Goal: Contribute content

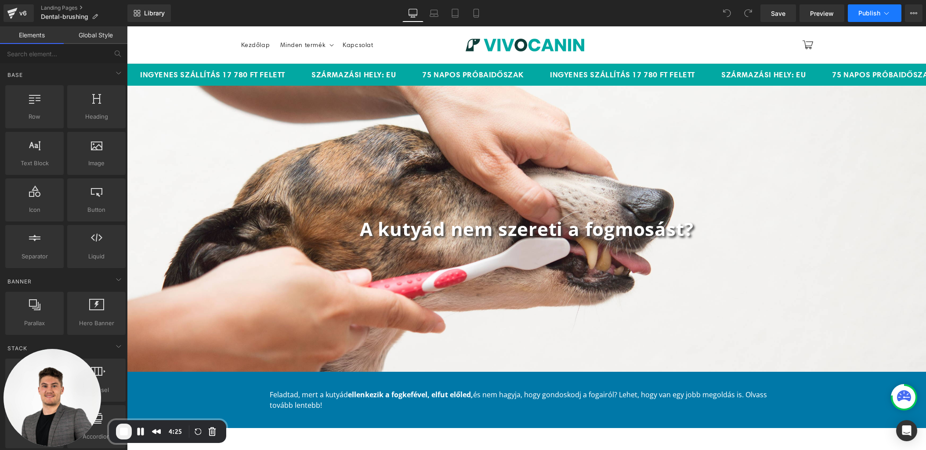
click at [888, 15] on icon at bounding box center [886, 13] width 9 height 9
click at [820, 16] on span "Preview" at bounding box center [822, 13] width 24 height 9
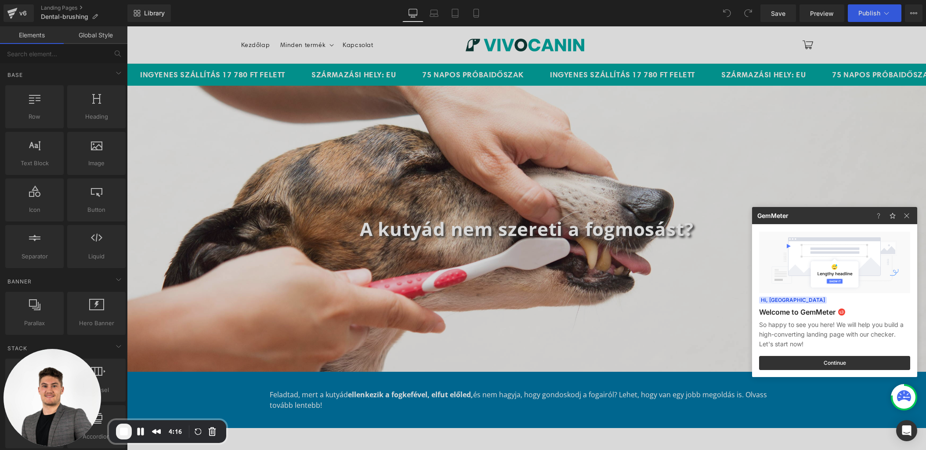
click at [925, 35] on div at bounding box center [463, 225] width 926 height 450
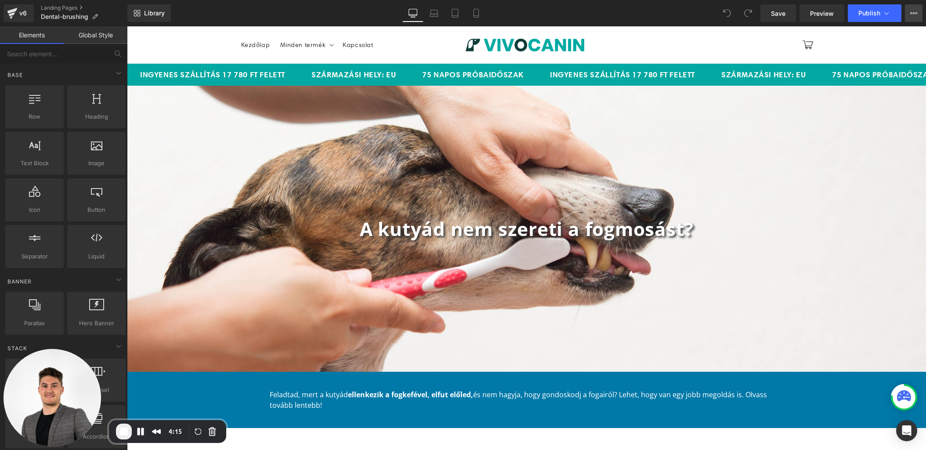
click at [915, 11] on icon at bounding box center [913, 13] width 7 height 7
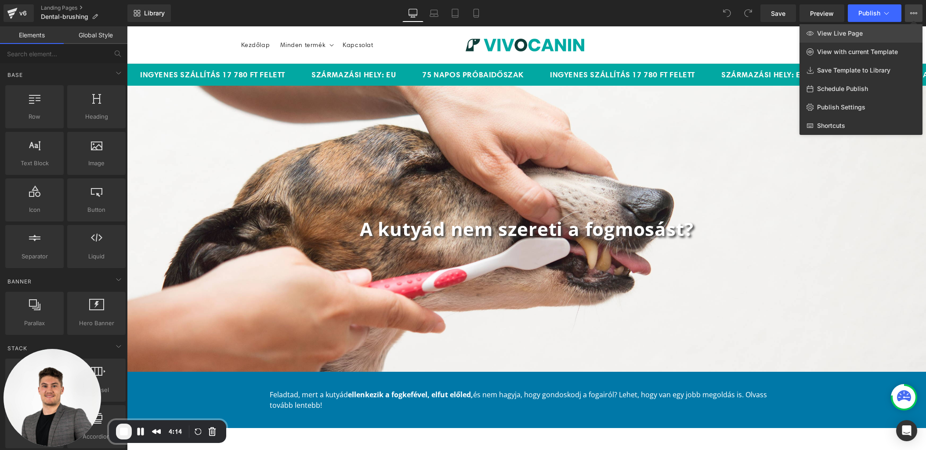
click at [846, 29] on span "View Live Page" at bounding box center [840, 33] width 46 height 8
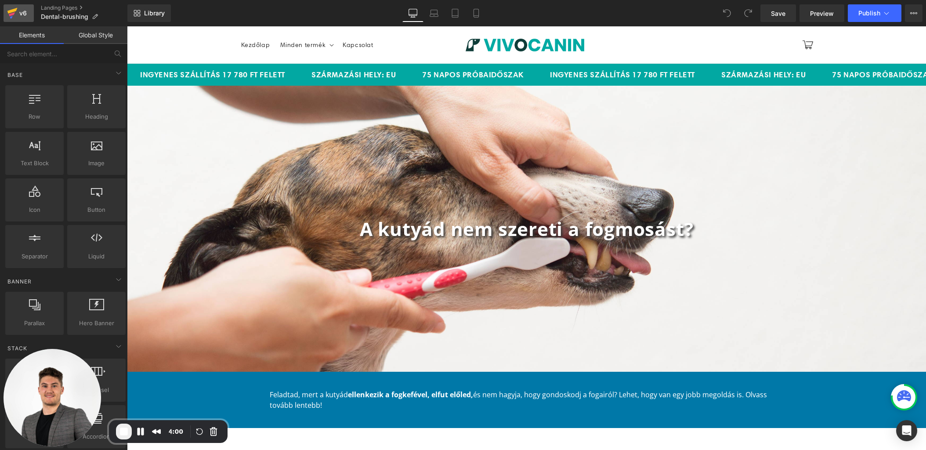
click at [7, 12] on icon at bounding box center [12, 13] width 11 height 22
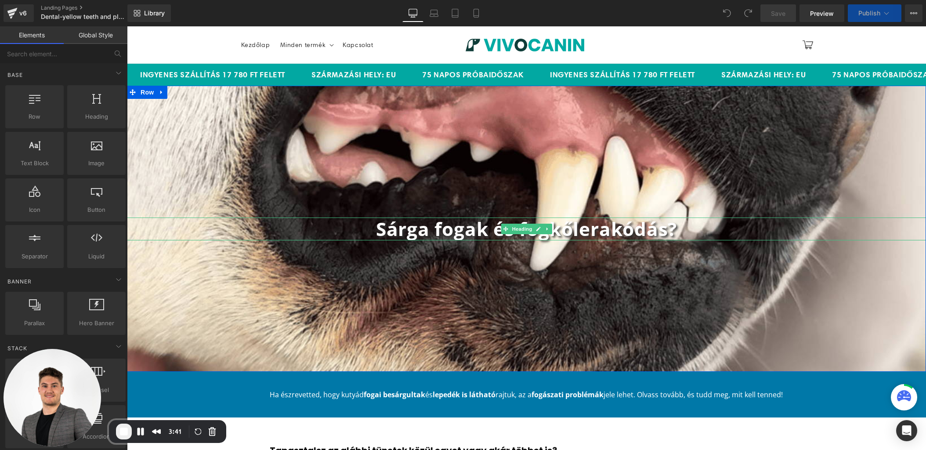
click at [450, 234] on b "Sárga fogak és fogkőlerakódás?" at bounding box center [526, 228] width 301 height 25
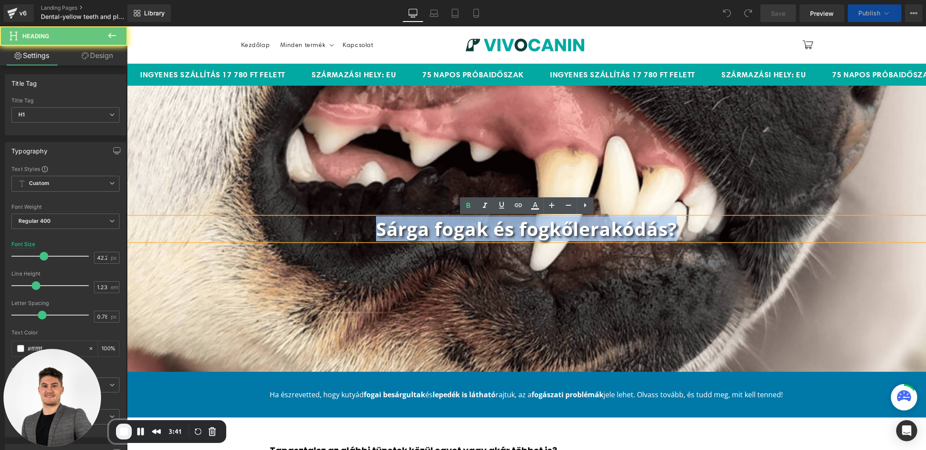
click at [450, 234] on b "Sárga fogak és fogkőlerakódás?" at bounding box center [526, 228] width 301 height 25
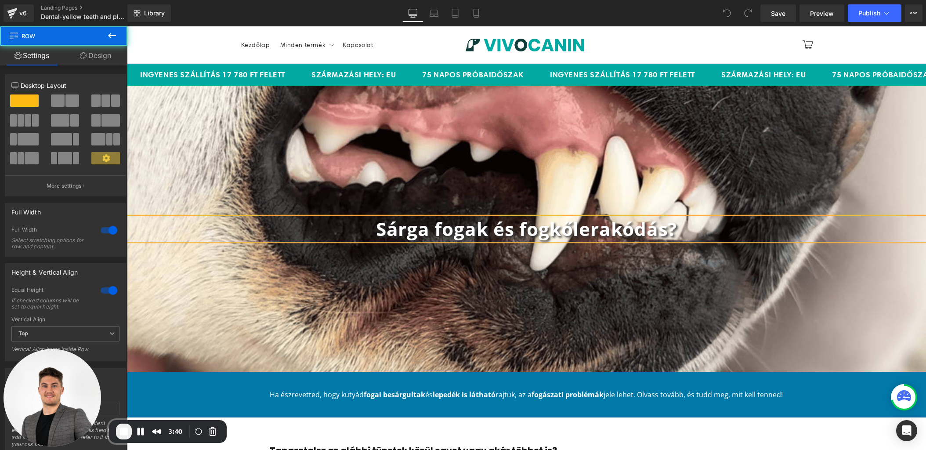
click at [302, 263] on div "Sárga fogak és fogkőlerakódás? Heading Row" at bounding box center [526, 229] width 799 height 286
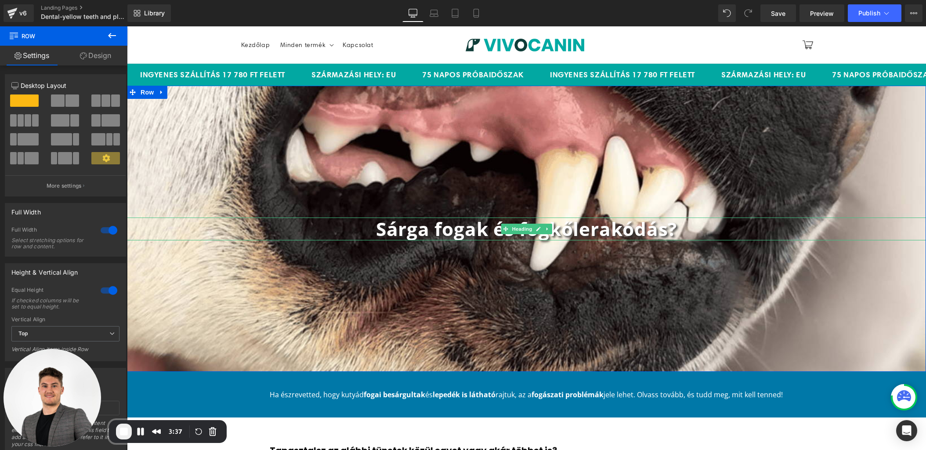
click at [612, 232] on b "Sárga fogak és fogkőlerakódás?" at bounding box center [526, 228] width 301 height 25
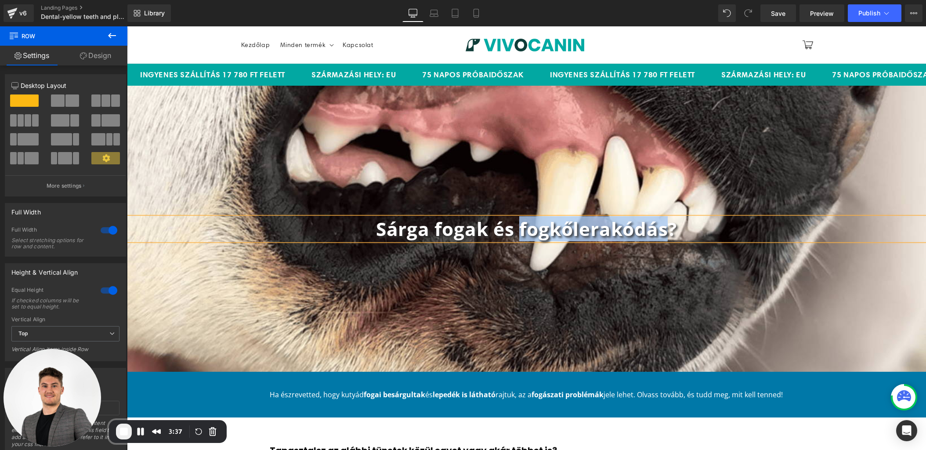
click at [612, 232] on b "Sárga fogak és fogkőlerakódás?" at bounding box center [526, 228] width 301 height 25
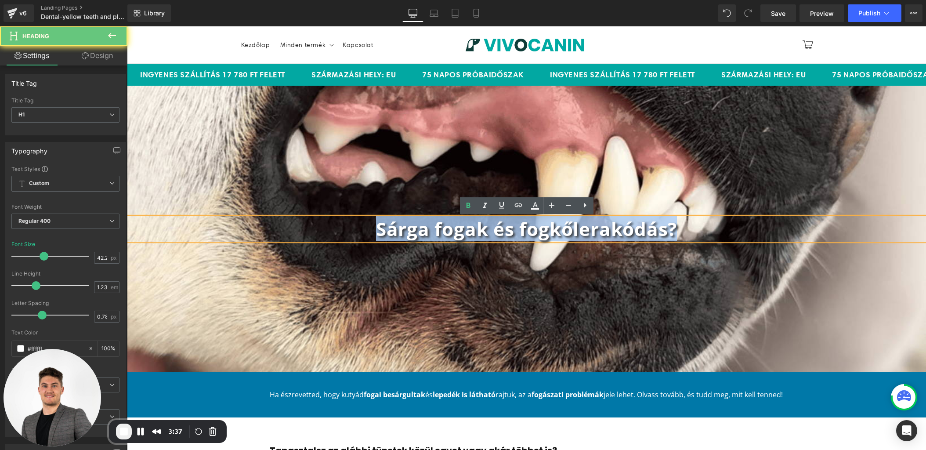
click at [612, 232] on b "Sárga fogak és fogkőlerakódás?" at bounding box center [526, 228] width 301 height 25
copy b "Sárga fogak és fogkőlerakódás?"
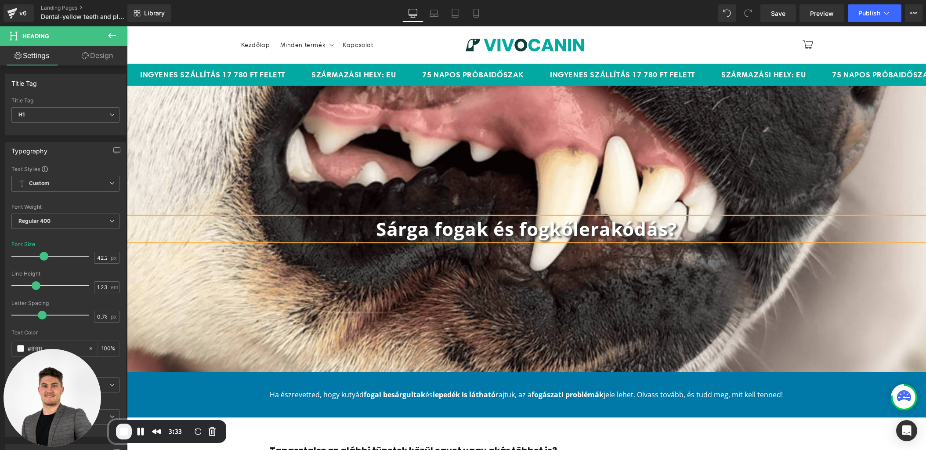
click at [443, 255] on div "Sárga fogak és fogkőlerakódás? Heading Row" at bounding box center [526, 229] width 799 height 286
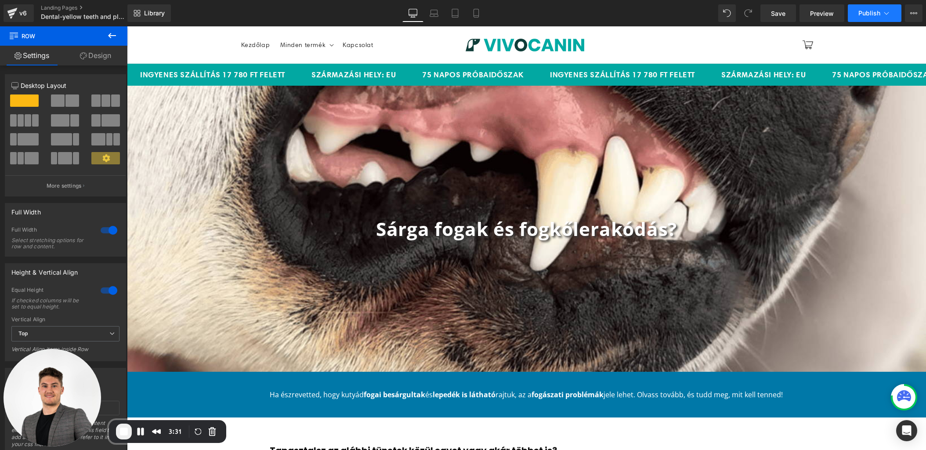
click at [892, 12] on button "Publish" at bounding box center [875, 13] width 54 height 18
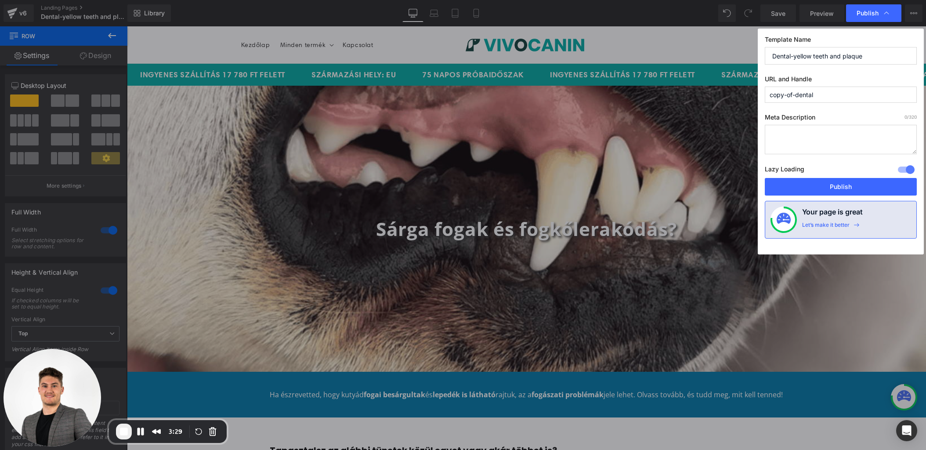
click at [817, 91] on input "copy-of-dental" at bounding box center [841, 95] width 152 height 16
paste input "Sárga fogak és fogkőlerakódás?"
click at [817, 105] on div "Template Name Dental-yellow teeth and plaque URL and Handle sárga-fogak-és-fogk…" at bounding box center [841, 142] width 166 height 226
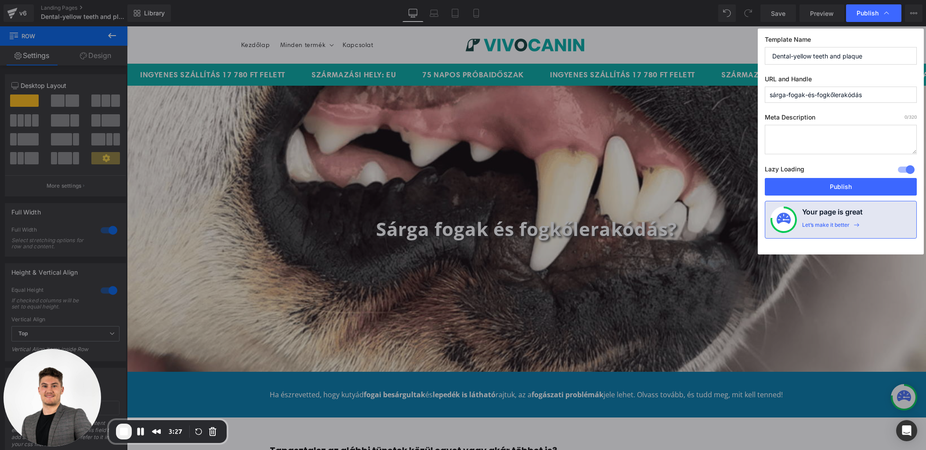
click at [776, 97] on input "sárga-fogak-és-fogkőlerakódás" at bounding box center [841, 95] width 152 height 16
click at [811, 94] on input "sarga-fogak-és-fogkőlerakódás" at bounding box center [841, 95] width 152 height 16
click at [834, 94] on input "sarga-fogak-es-fogkőlerakódás" at bounding box center [841, 95] width 152 height 16
click at [853, 95] on input "sarga-fogak-es-fogkolerakódás" at bounding box center [841, 95] width 152 height 16
click at [858, 92] on input "sarga-fogak-es-fogkolerakodás" at bounding box center [841, 95] width 152 height 16
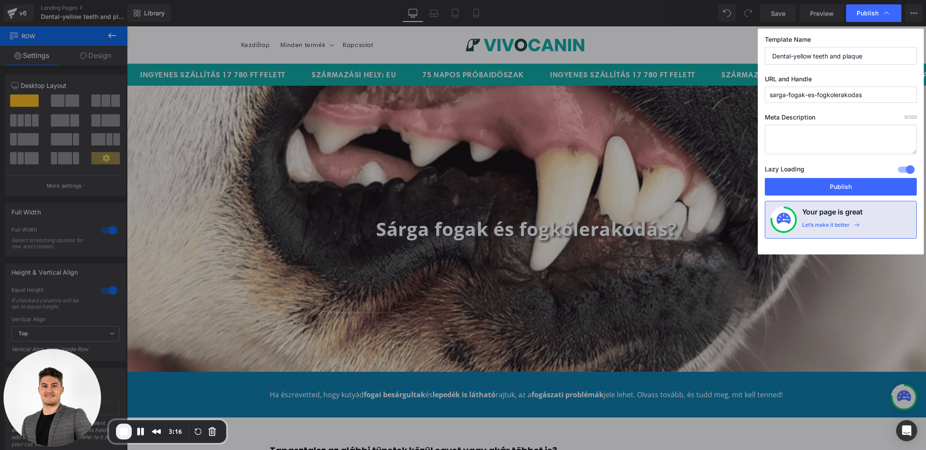
type input "sarga-fogak-es-fogkolerakodas"
click at [863, 109] on div "Template Name Dental-yellow teeth and plaque URL and Handle sarga-fogak-es-fogk…" at bounding box center [841, 142] width 166 height 226
drag, startPoint x: 767, startPoint y: 38, endPoint x: 817, endPoint y: 38, distance: 49.6
click at [817, 38] on label "Template Name" at bounding box center [841, 41] width 152 height 11
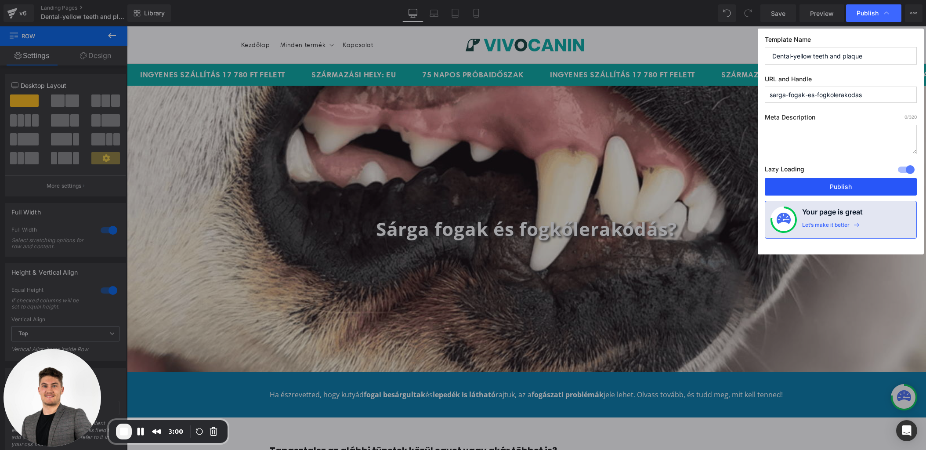
click at [858, 190] on button "Publish" at bounding box center [841, 187] width 152 height 18
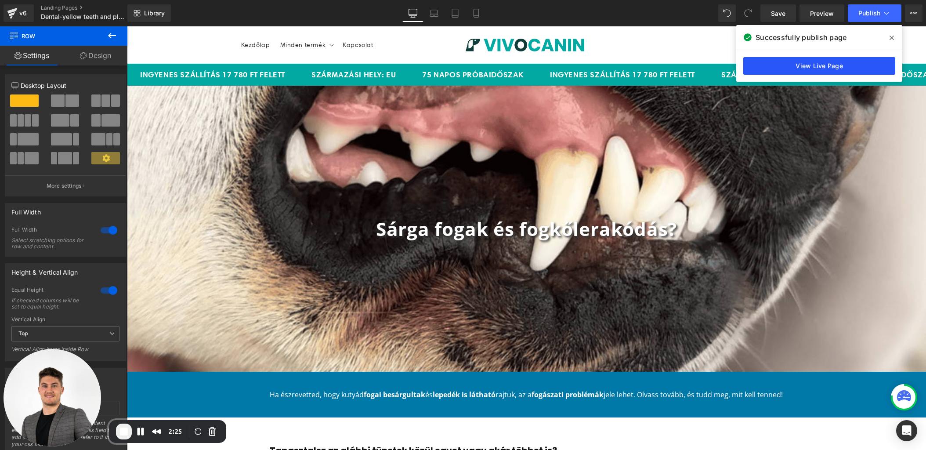
click at [824, 72] on link "View Live Page" at bounding box center [819, 66] width 152 height 18
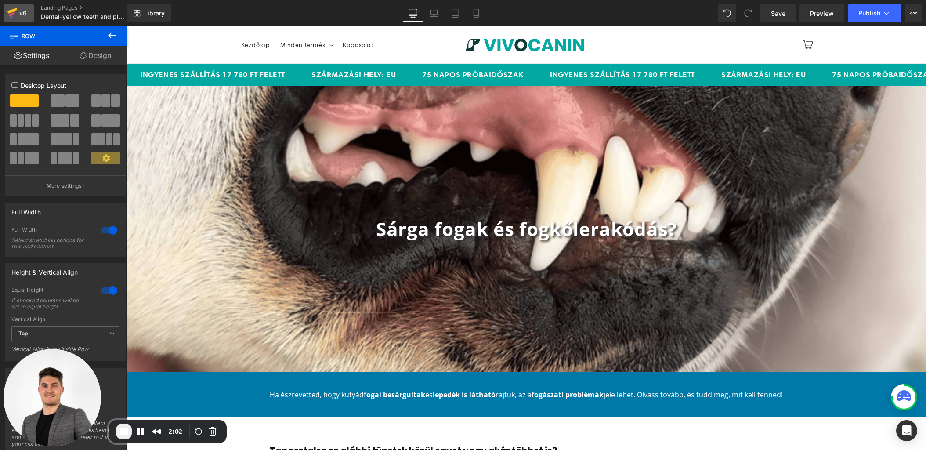
click at [15, 15] on icon at bounding box center [12, 13] width 11 height 22
